Goal: Find contact information: Find contact information

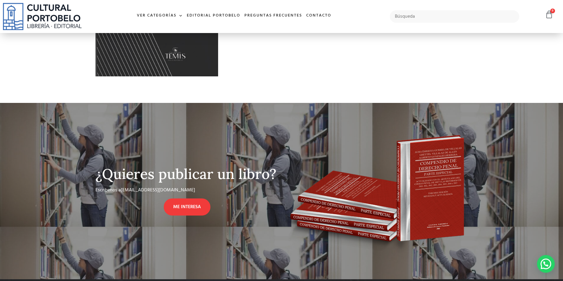
scroll to position [60, 0]
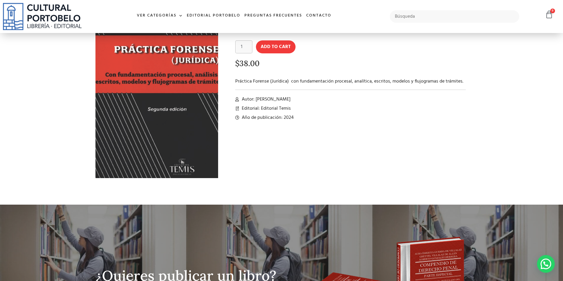
click at [144, 106] on img at bounding box center [159, 86] width 150 height 218
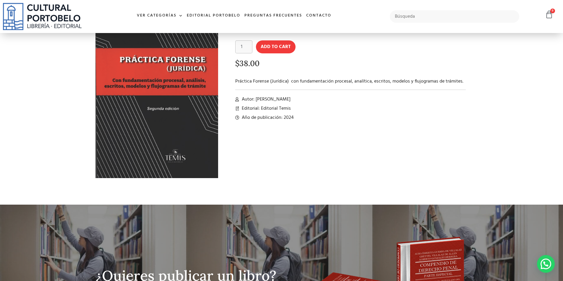
click at [241, 147] on div "Práctica Forense (Jurídica) – Segunda Edición Práctica Forense (Jurídica) - Seg…" at bounding box center [346, 94] width 250 height 194
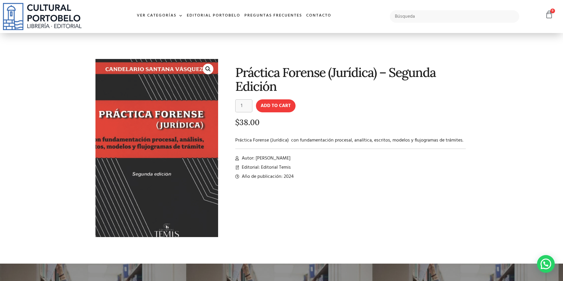
scroll to position [0, 0]
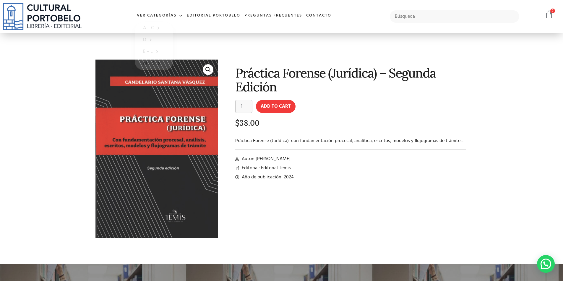
click at [45, 16] on img at bounding box center [42, 16] width 79 height 27
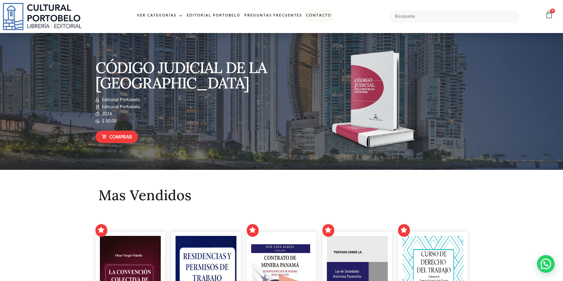
click at [320, 15] on link "Contacto" at bounding box center [318, 15] width 29 height 13
